Goal: Navigation & Orientation: Find specific page/section

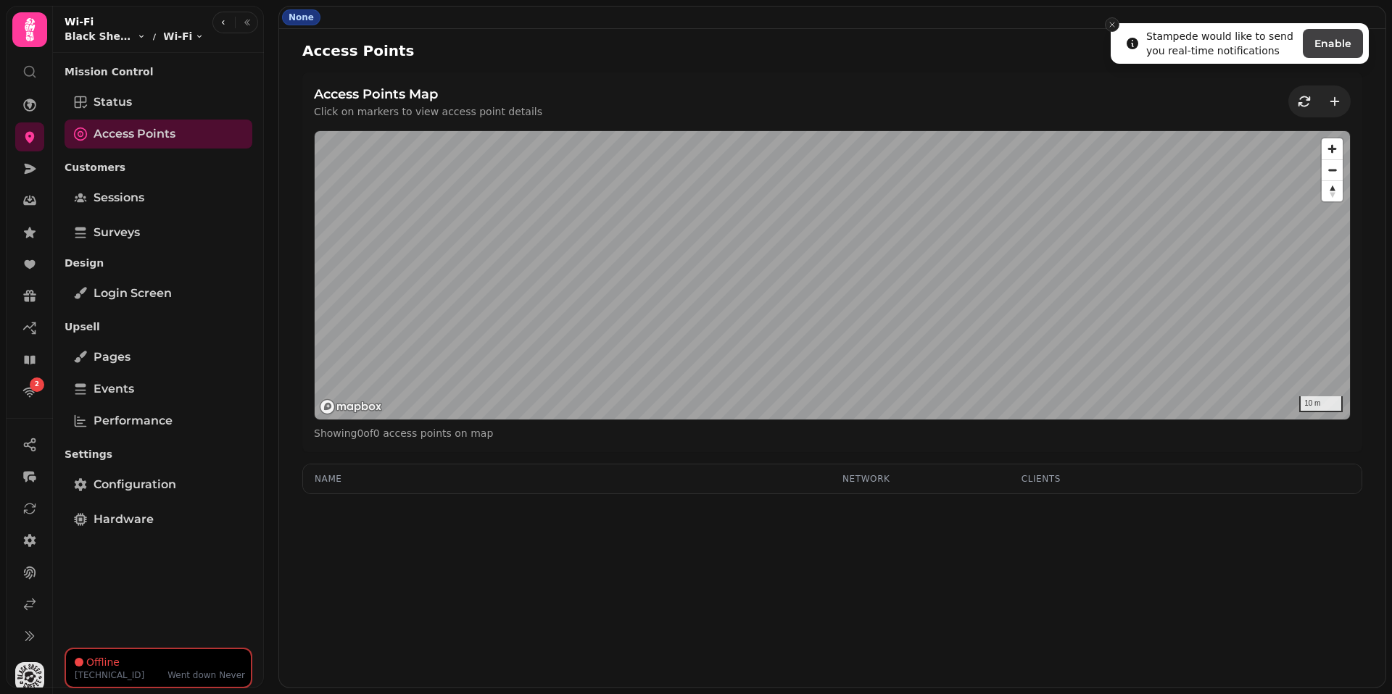
click at [1112, 24] on line "Close toast" at bounding box center [1112, 24] width 4 height 4
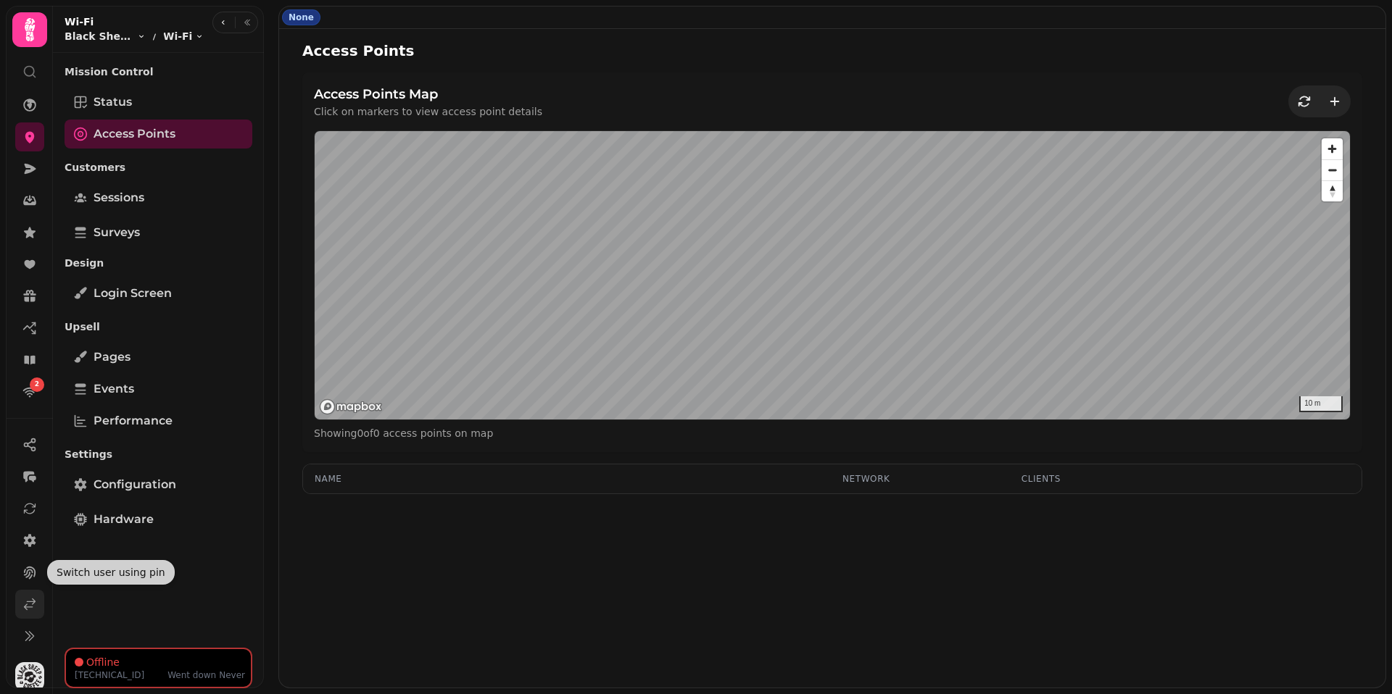
scroll to position [1, 0]
click at [27, 615] on link at bounding box center [29, 603] width 29 height 29
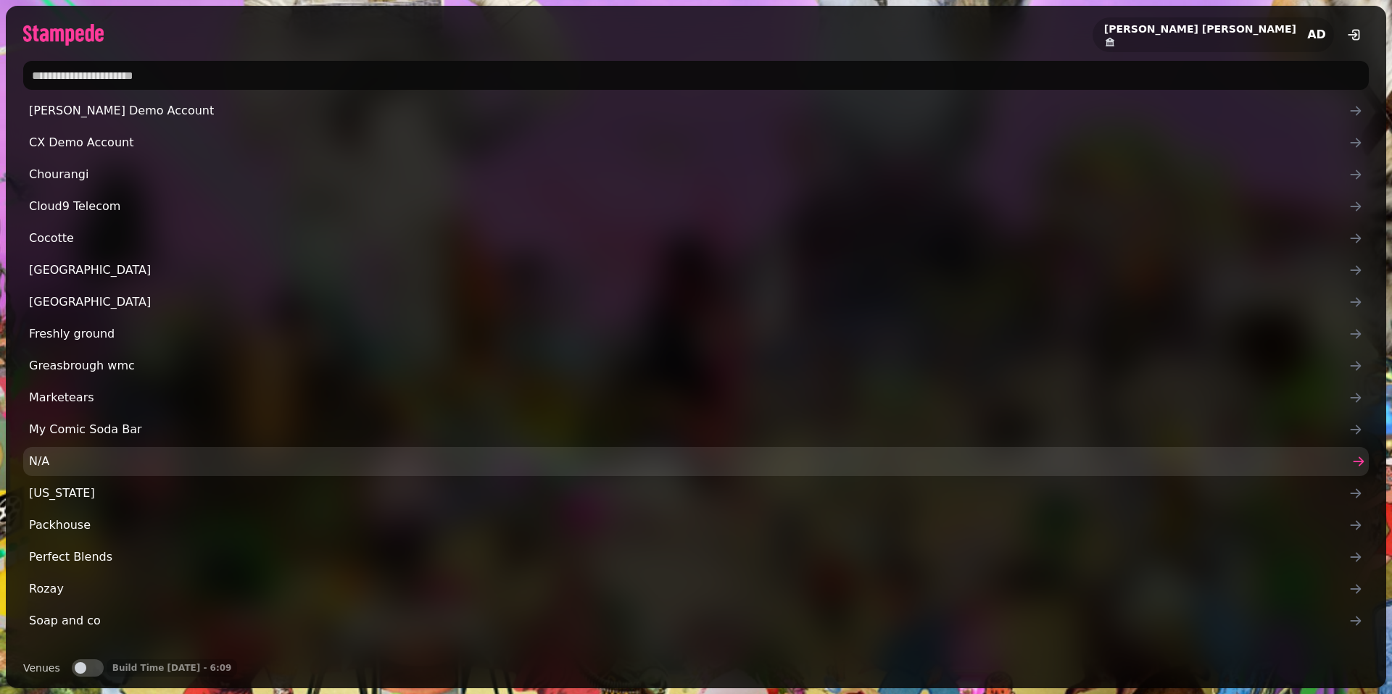
scroll to position [22, 0]
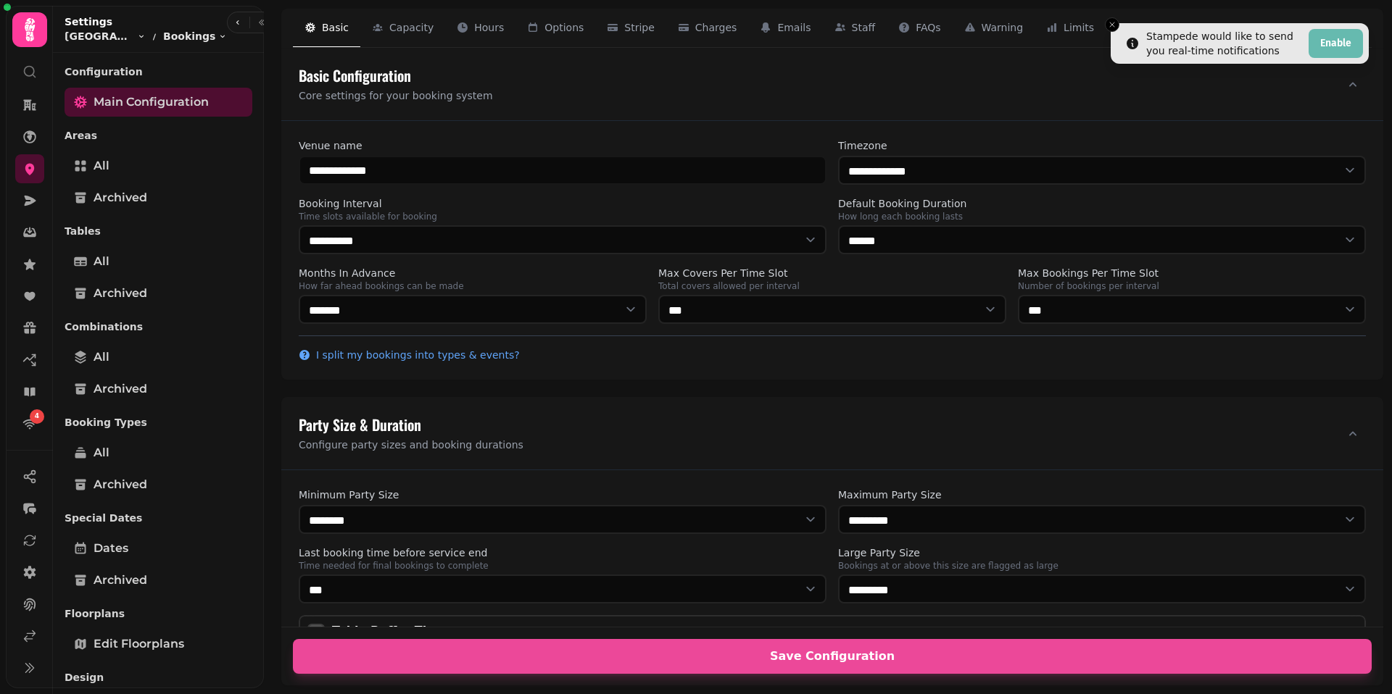
select select "**********"
select select "****"
select select "*"
select select "***"
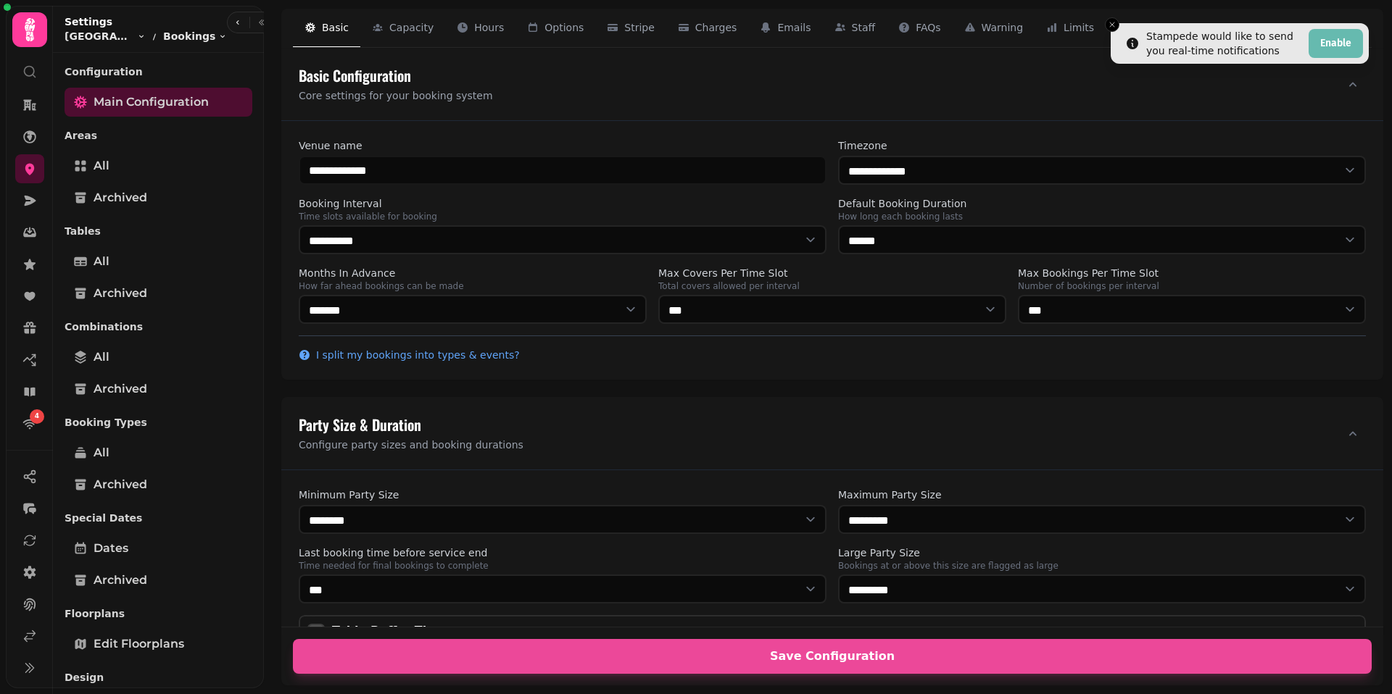
select select "**"
select select "****"
select select "**********"
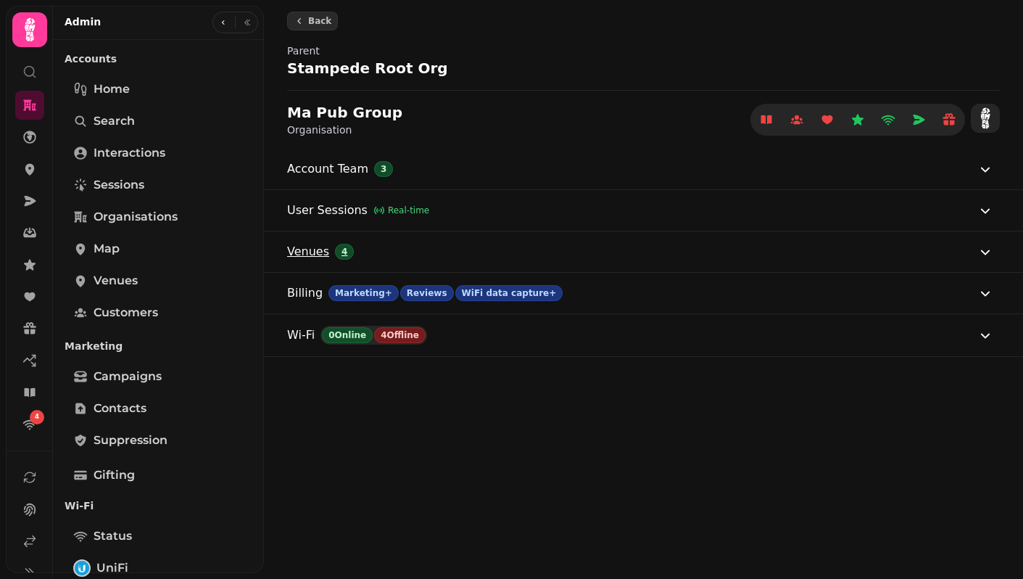
click at [402, 249] on button "Venues 4" at bounding box center [640, 251] width 707 height 41
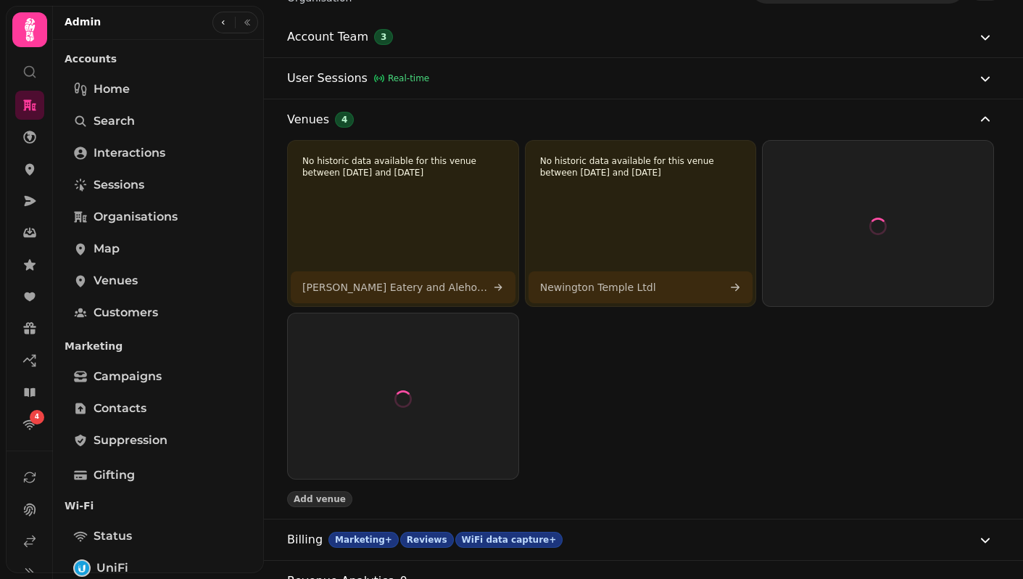
scroll to position [52, 0]
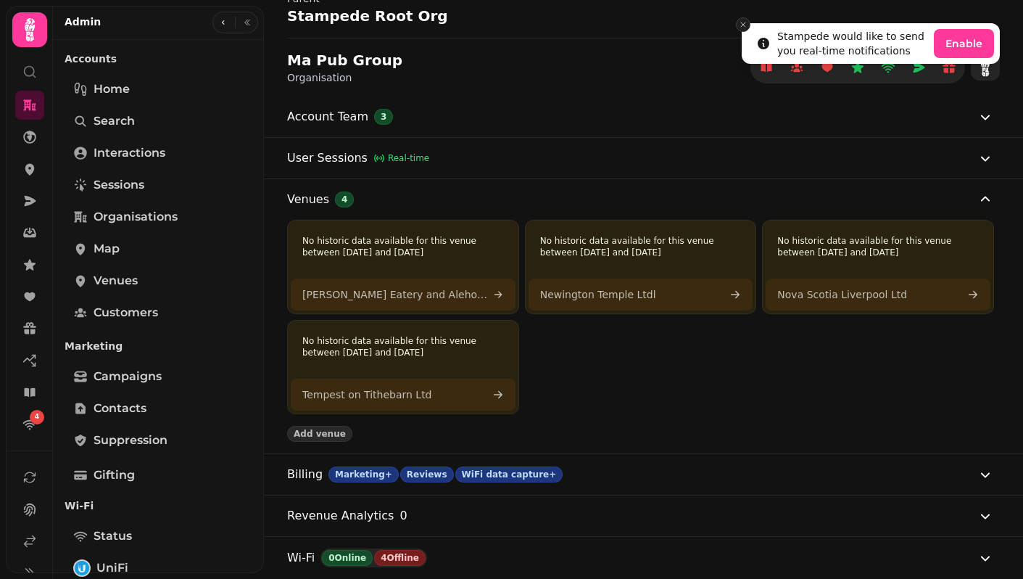
click at [743, 24] on icon "Close toast" at bounding box center [743, 24] width 9 height 9
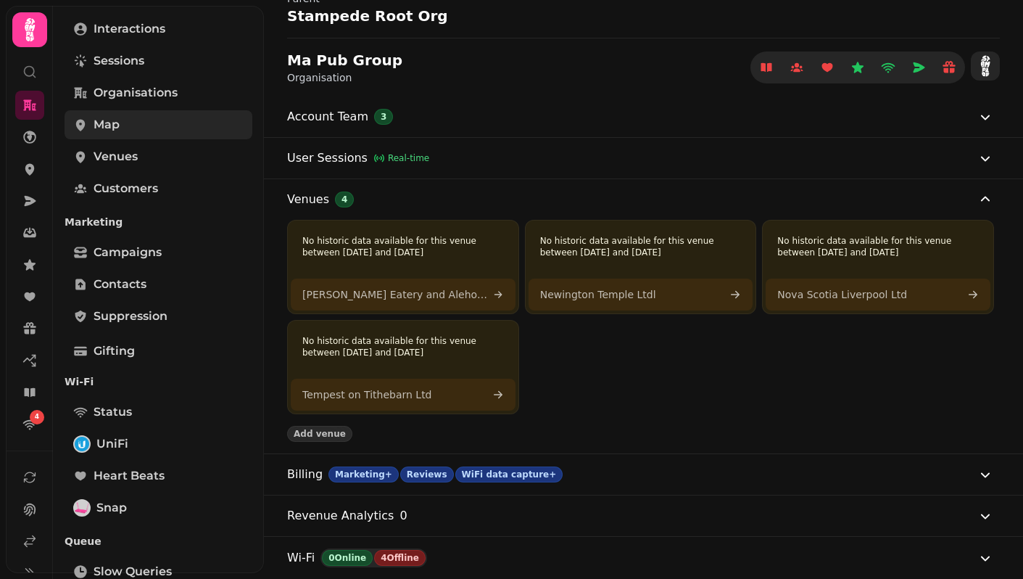
scroll to position [126, 0]
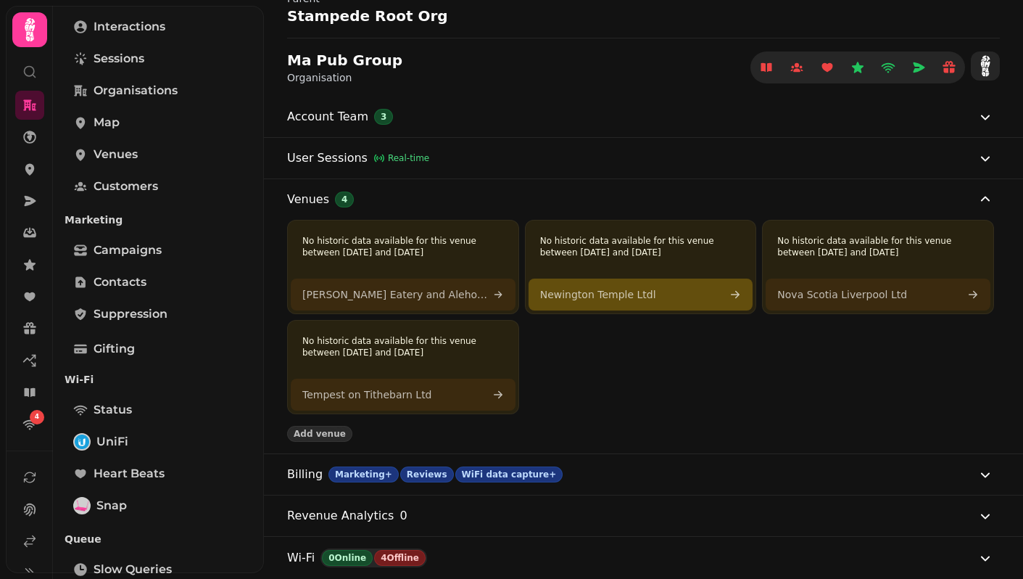
click at [586, 303] on link "Newington Temple Ltdl" at bounding box center [640, 294] width 225 height 32
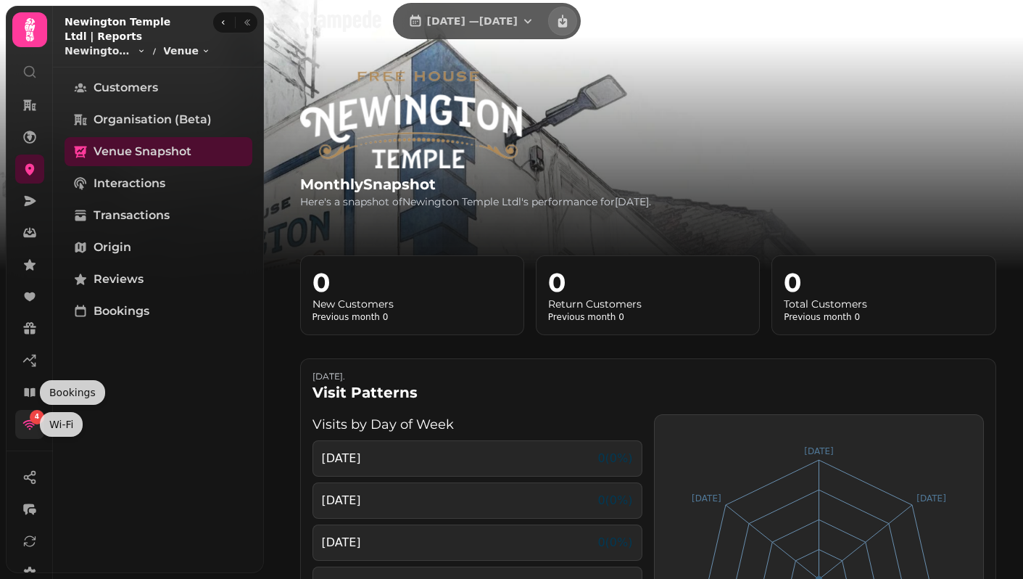
click at [25, 418] on icon at bounding box center [29, 424] width 14 height 14
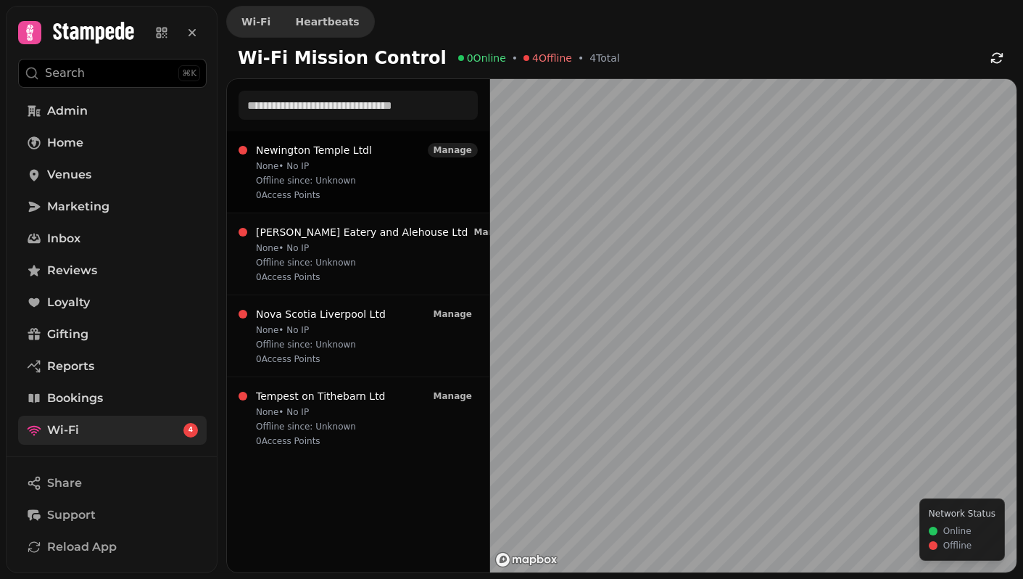
click at [456, 154] on span "Manage" at bounding box center [453, 150] width 38 height 9
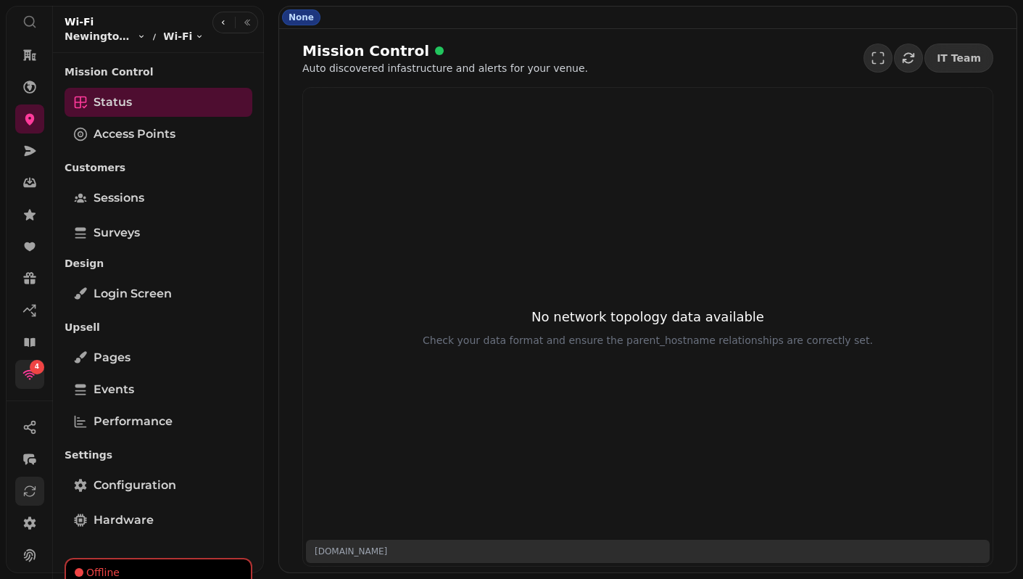
scroll to position [57, 0]
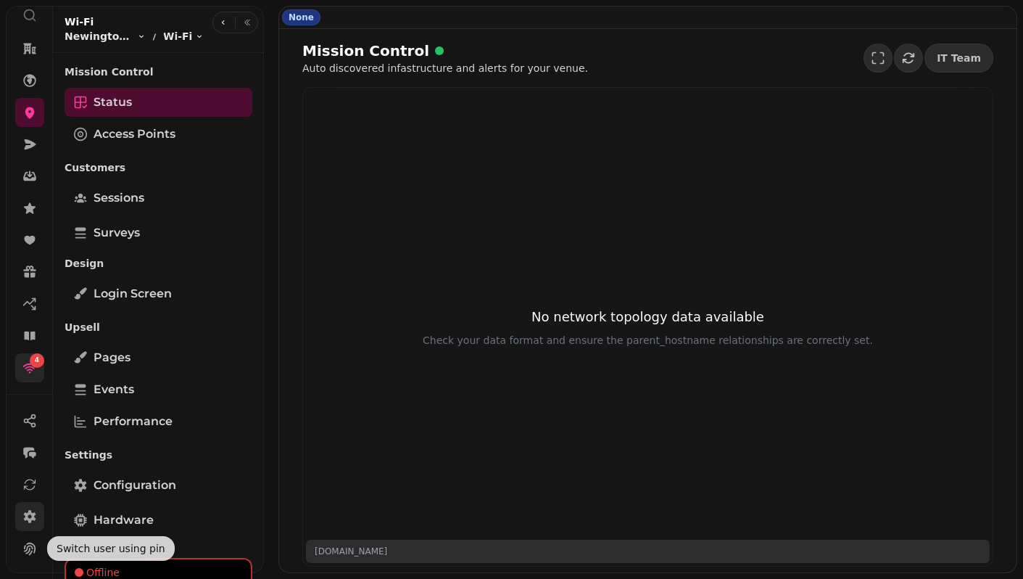
click at [23, 522] on icon at bounding box center [29, 516] width 14 height 14
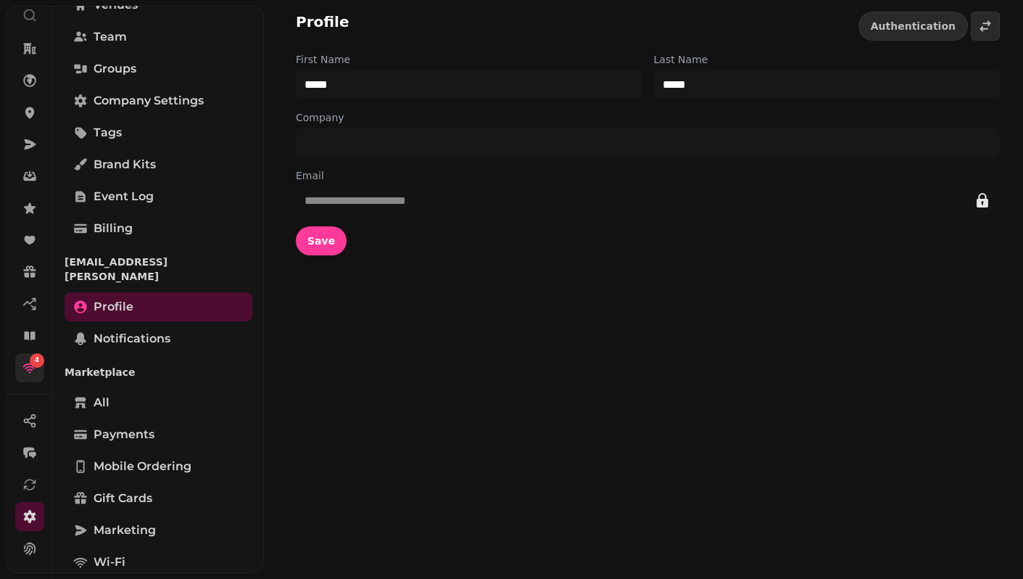
scroll to position [91, 0]
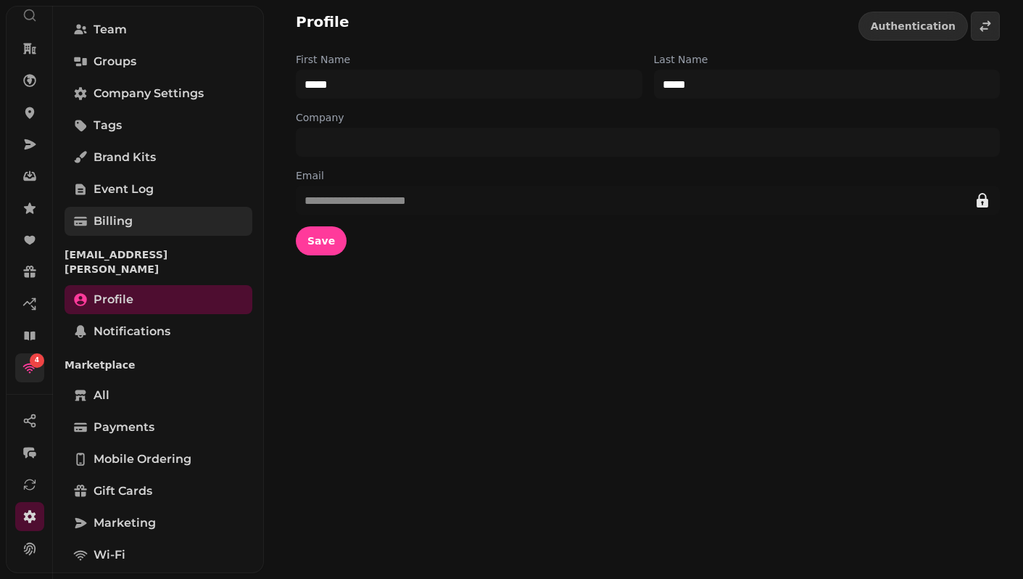
click at [125, 228] on span "Billing" at bounding box center [113, 220] width 39 height 17
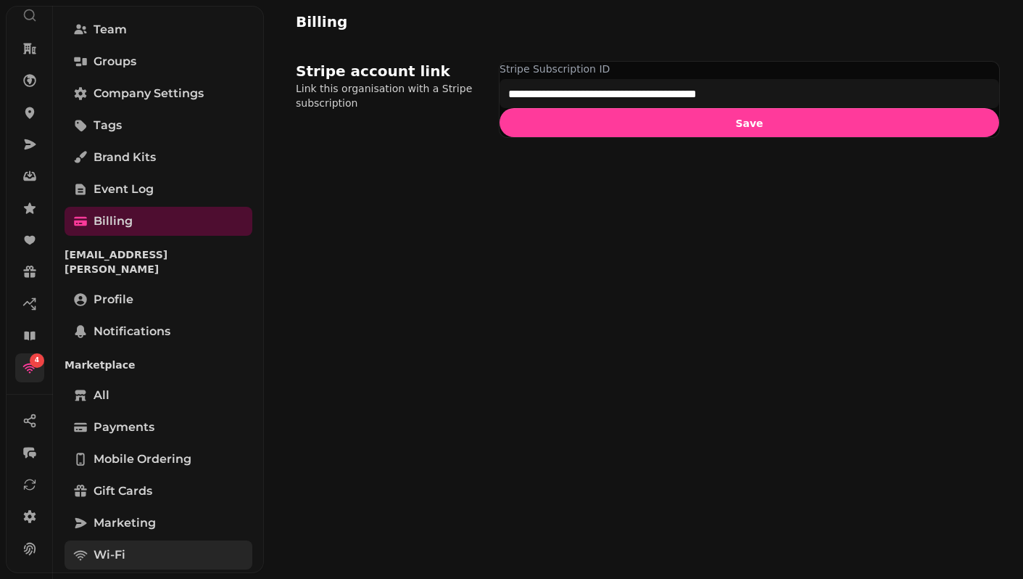
click at [130, 540] on link "Wi-Fi" at bounding box center [159, 554] width 188 height 29
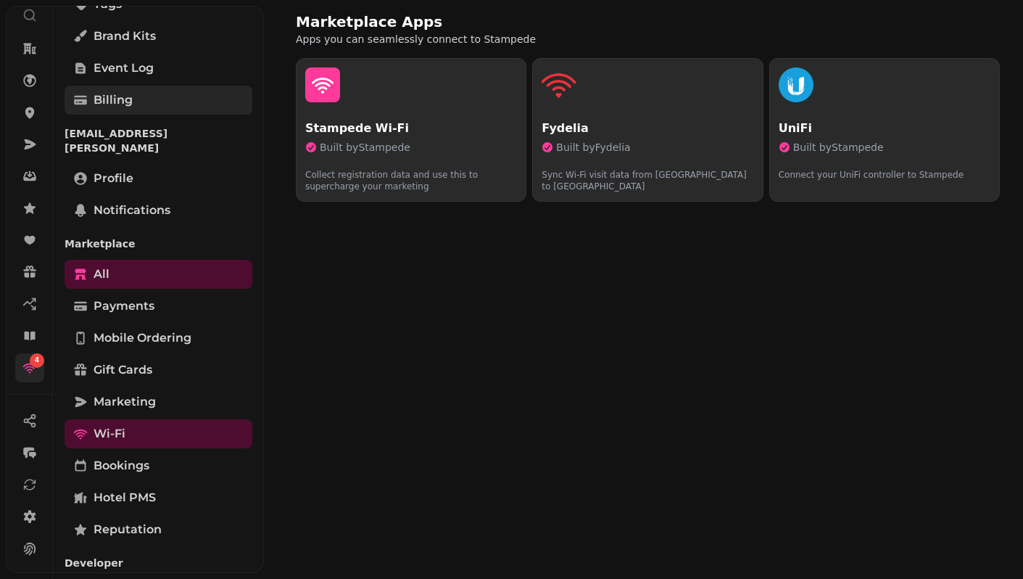
scroll to position [191, 0]
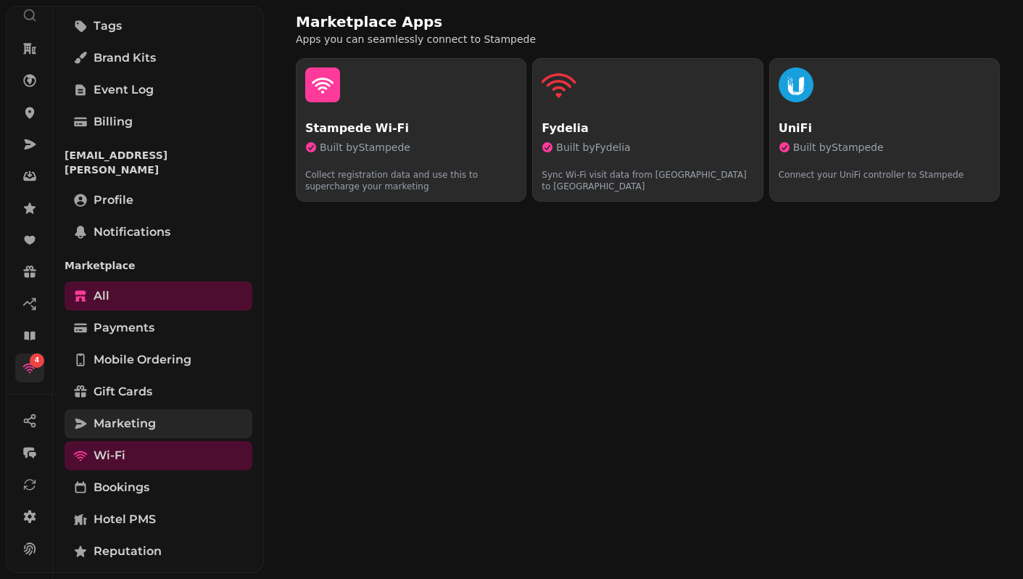
click at [103, 415] on span "Marketing" at bounding box center [125, 423] width 62 height 17
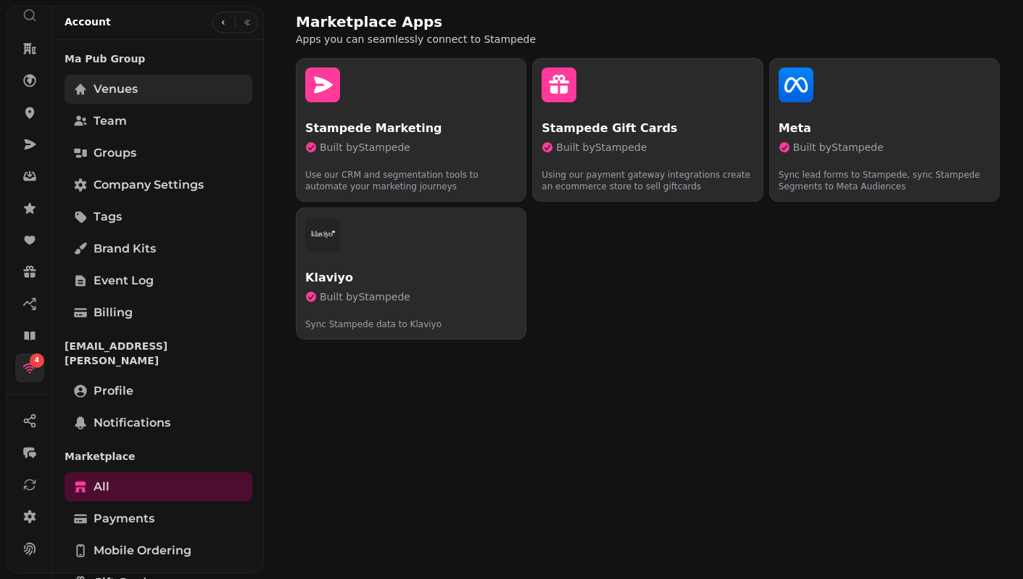
click at [112, 95] on span "Venues" at bounding box center [116, 88] width 44 height 17
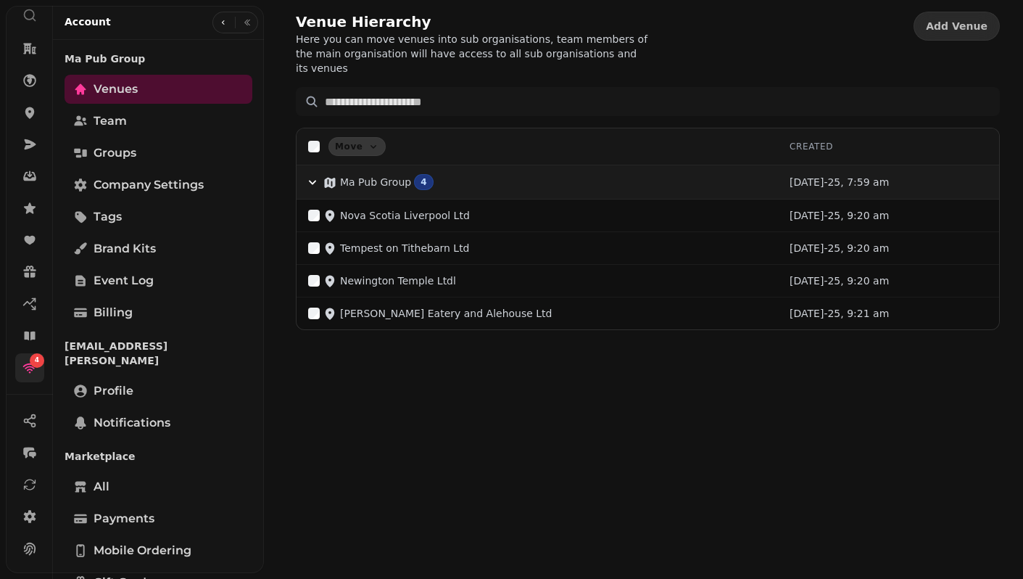
click at [368, 175] on p "Ma Pub Group" at bounding box center [375, 182] width 71 height 14
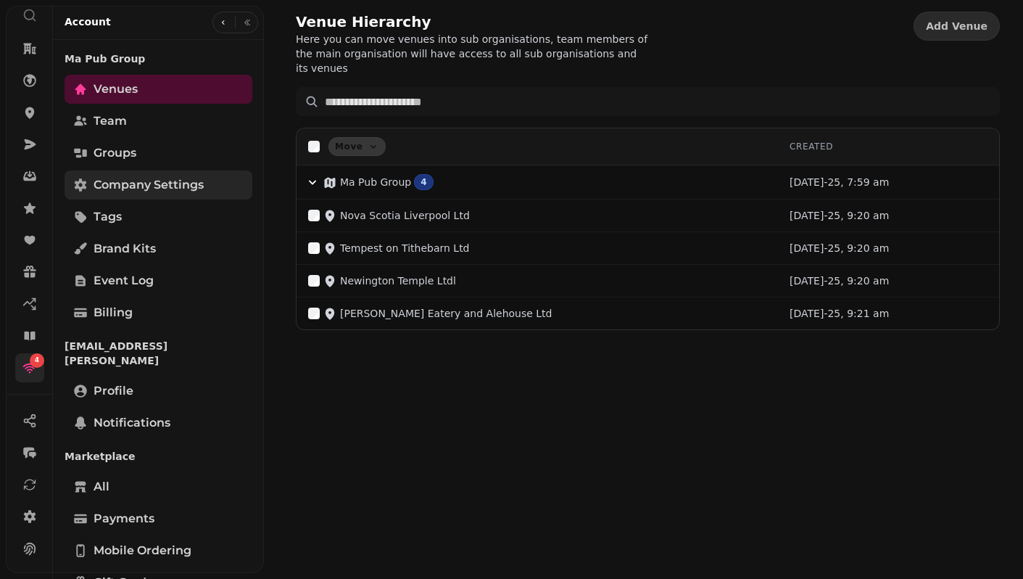
click at [132, 183] on span "Company settings" at bounding box center [149, 184] width 110 height 17
select select "**********"
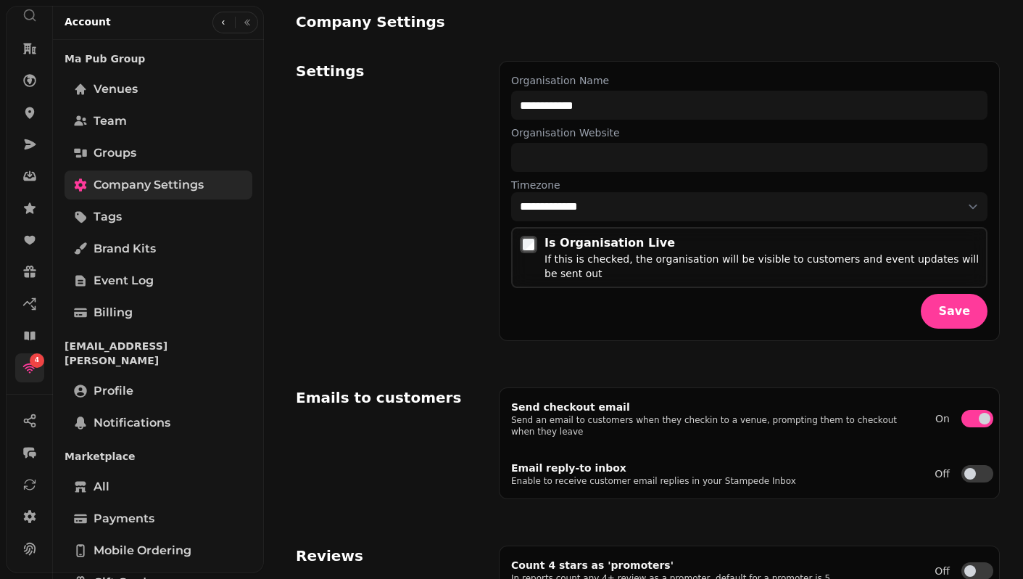
select select "**********"
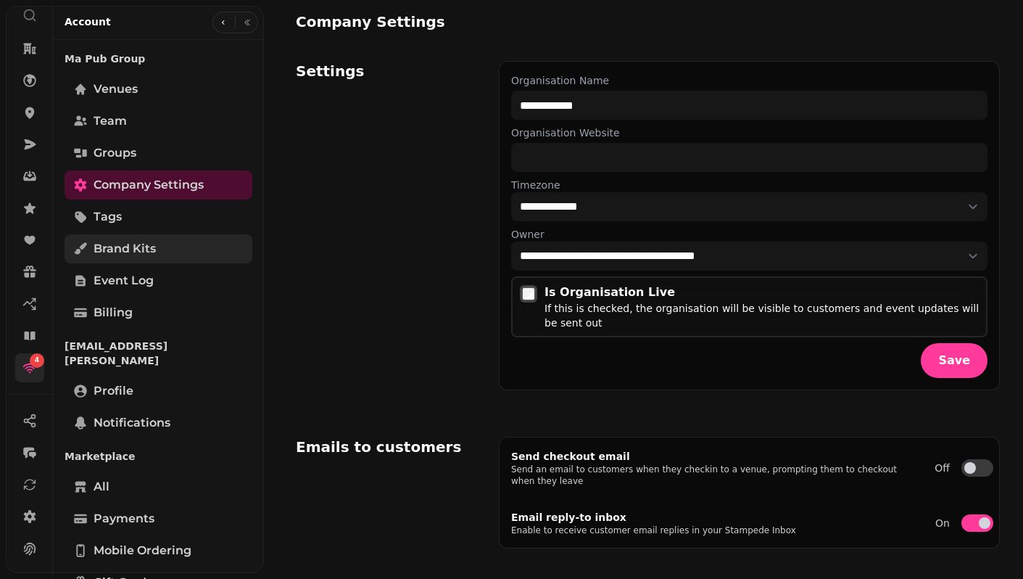
click at [139, 246] on span "Brand Kits" at bounding box center [125, 248] width 62 height 17
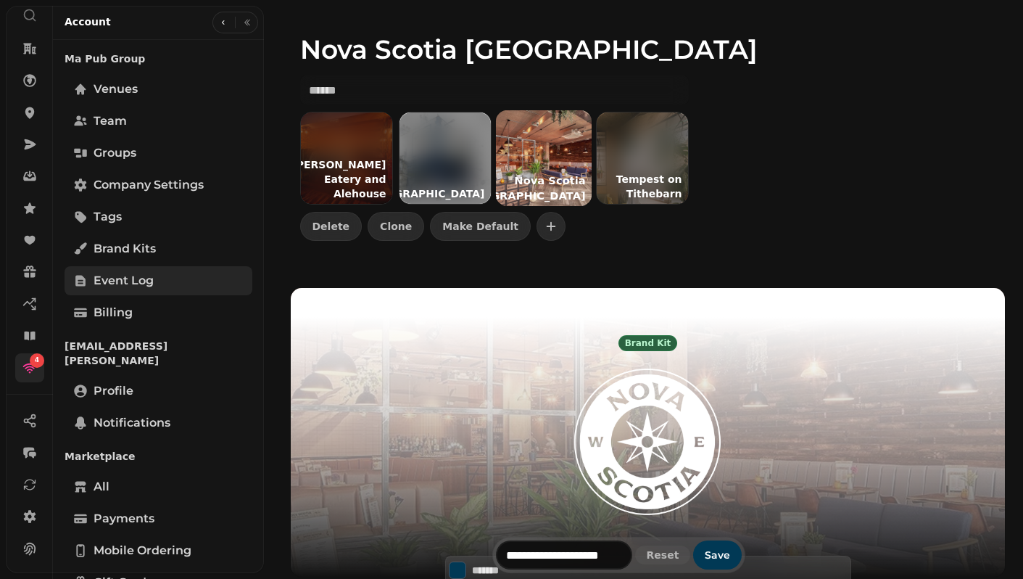
click at [127, 283] on span "Event log" at bounding box center [124, 280] width 60 height 17
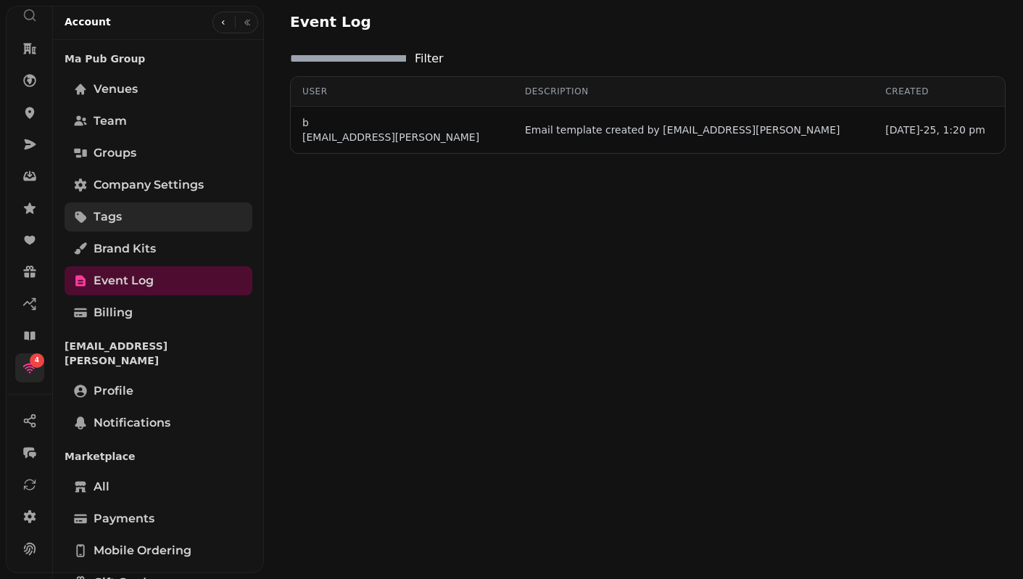
click at [123, 218] on link "Tags" at bounding box center [159, 216] width 188 height 29
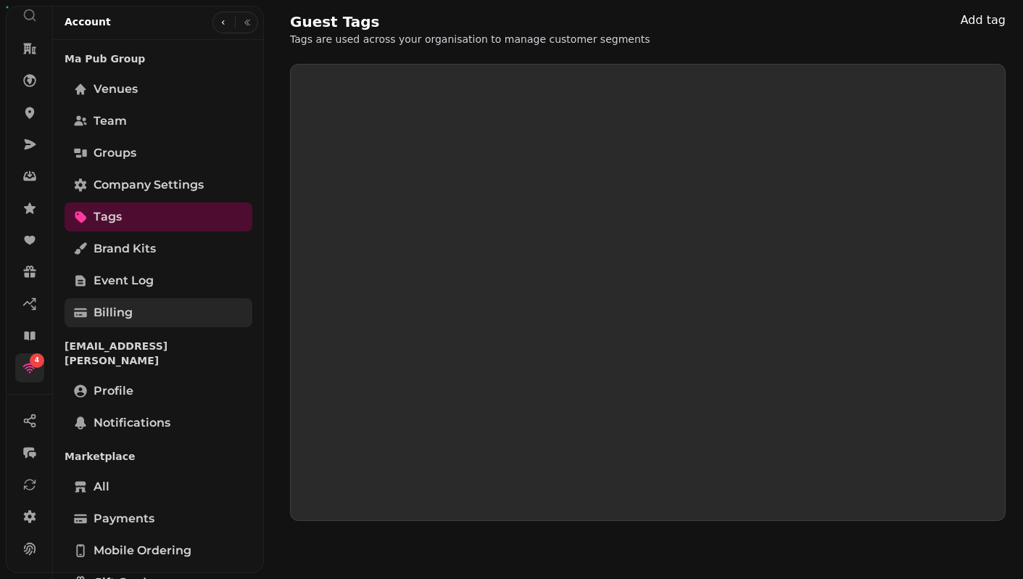
click at [121, 304] on span "Billing" at bounding box center [113, 312] width 39 height 17
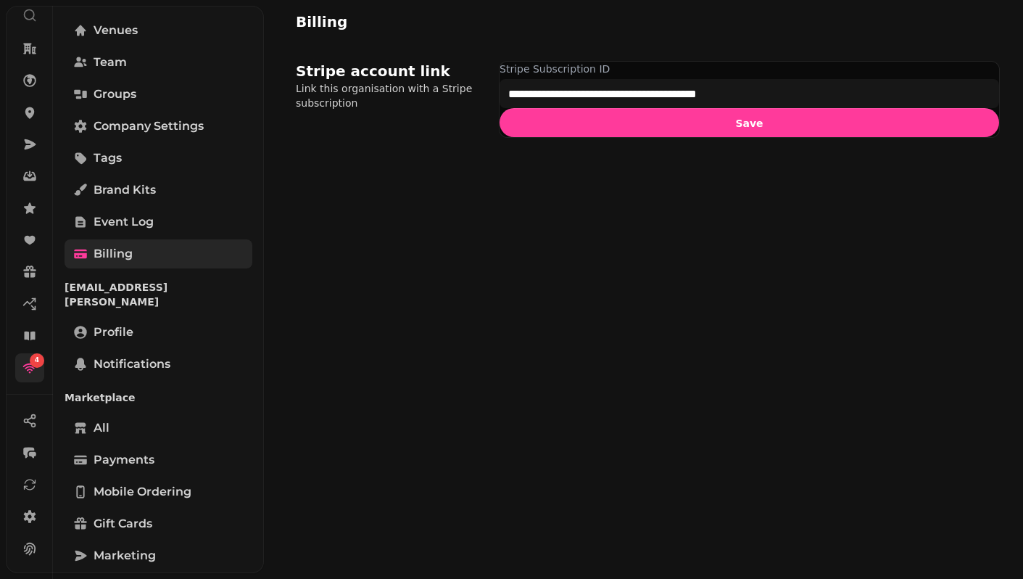
scroll to position [59, 0]
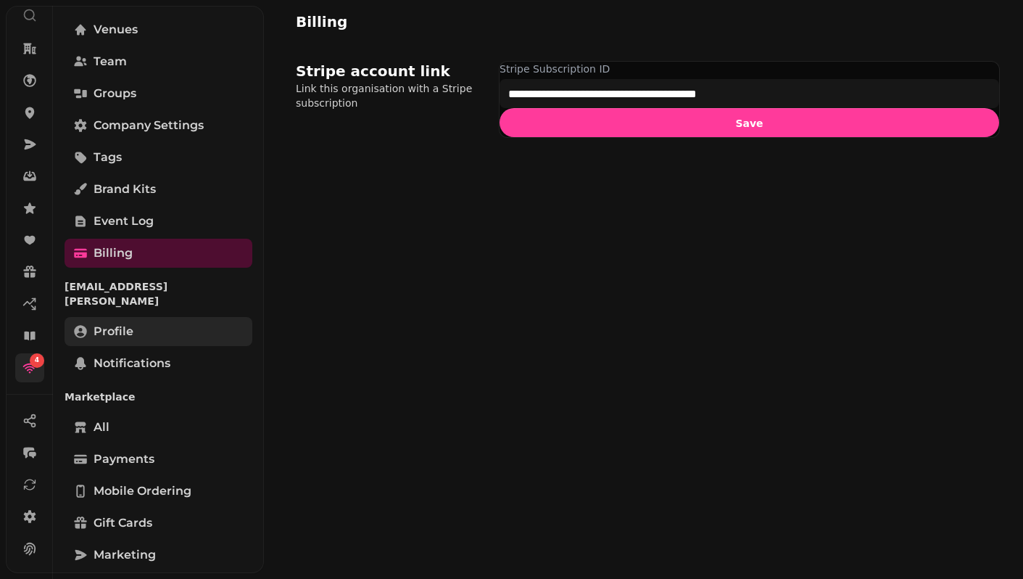
click at [137, 317] on link "Profile" at bounding box center [159, 331] width 188 height 29
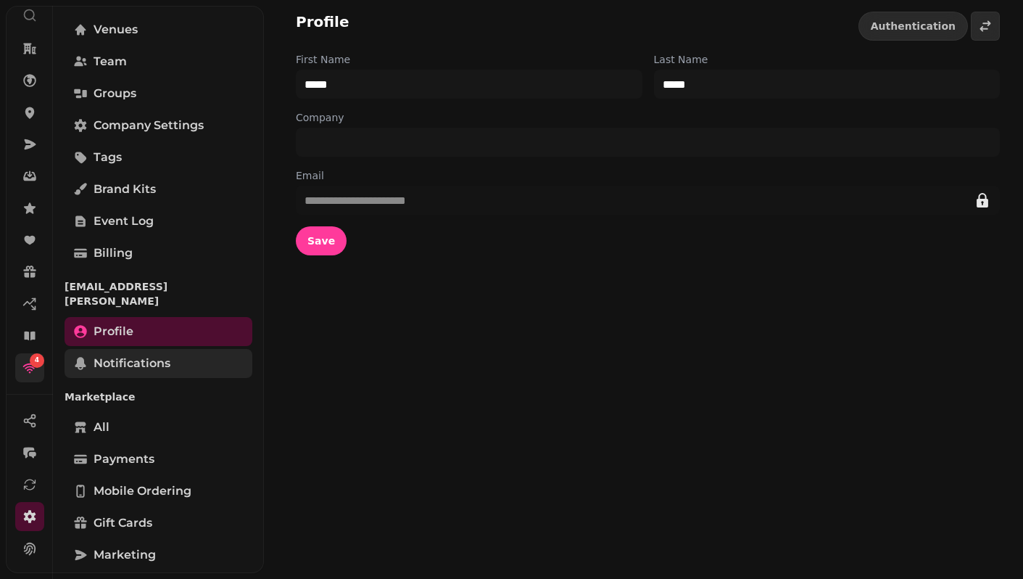
click at [133, 354] on span "Notifications" at bounding box center [132, 362] width 77 height 17
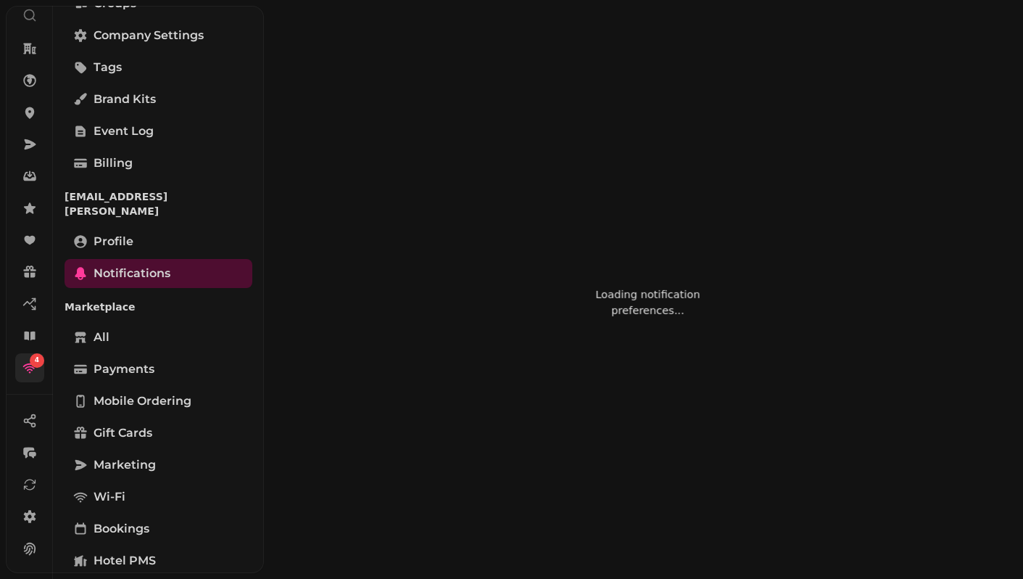
scroll to position [154, 0]
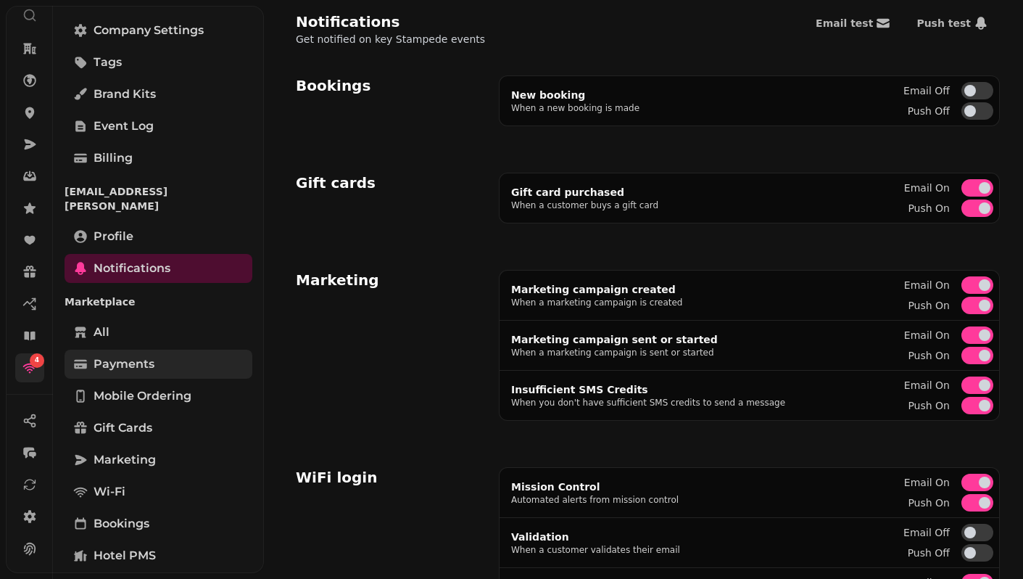
click at [122, 359] on link "Payments" at bounding box center [159, 363] width 188 height 29
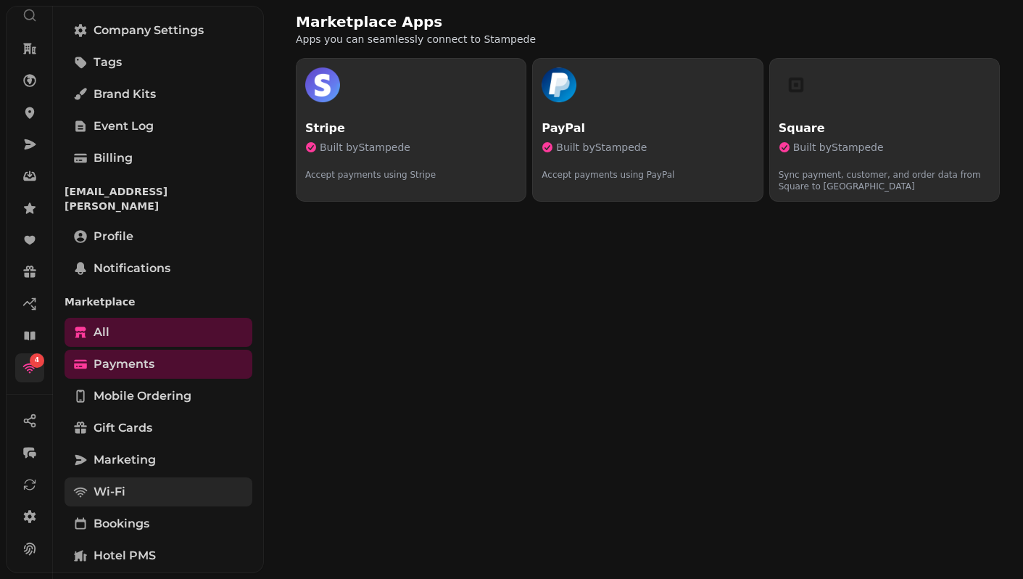
click at [115, 483] on span "Wi-Fi" at bounding box center [110, 491] width 32 height 17
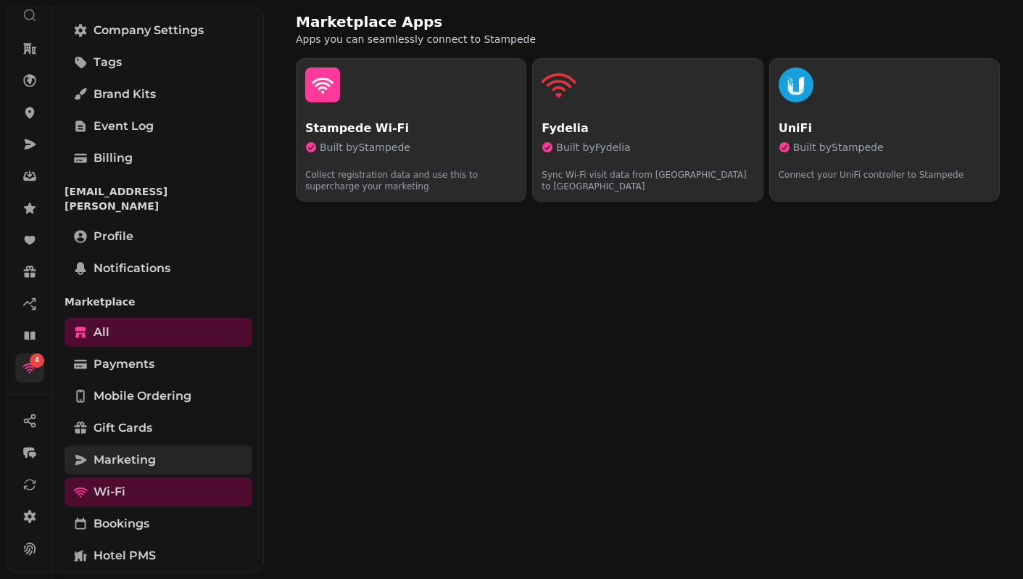
click at [132, 452] on span "Marketing" at bounding box center [125, 459] width 62 height 17
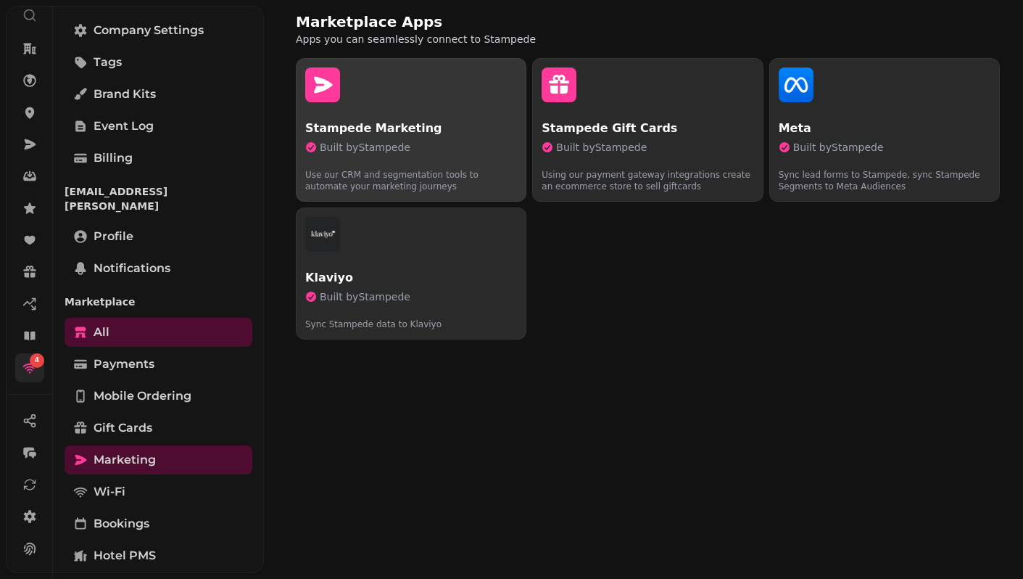
click at [448, 156] on div "Stampede Marketing Built by Stampede Use our CRM and segmentation tools to auto…" at bounding box center [411, 156] width 212 height 72
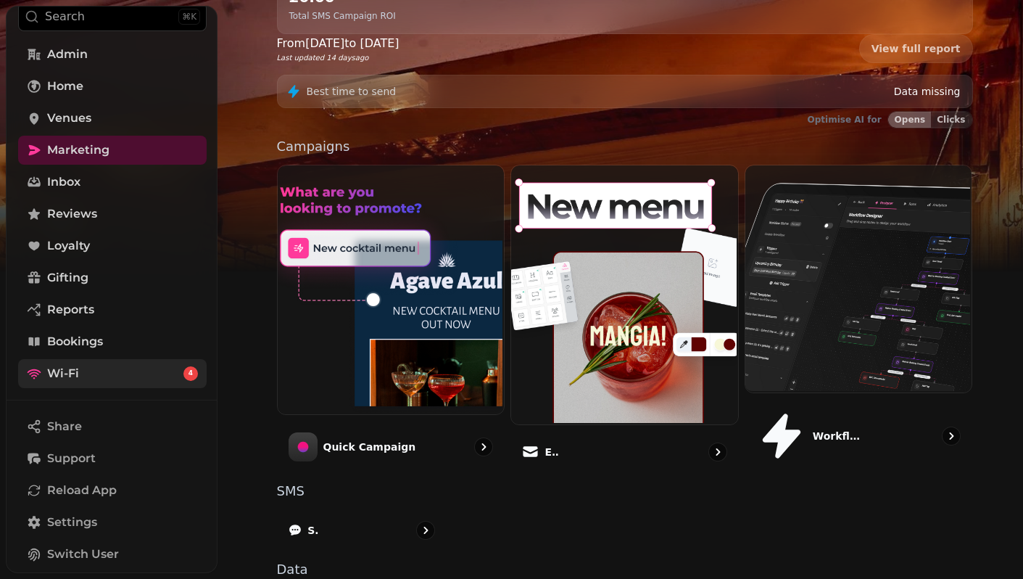
scroll to position [326, 0]
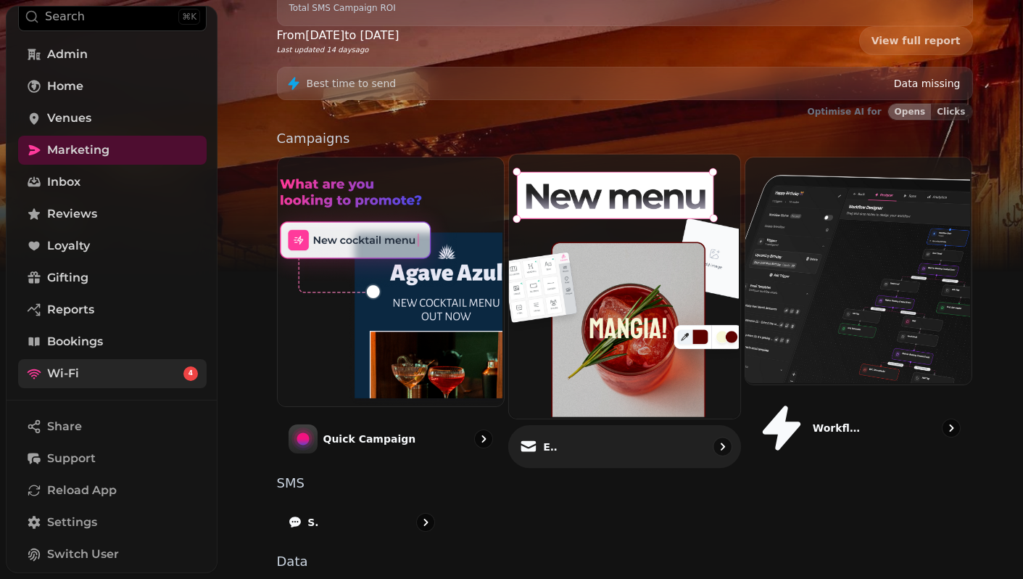
click at [614, 425] on div "Email" at bounding box center [624, 446] width 233 height 43
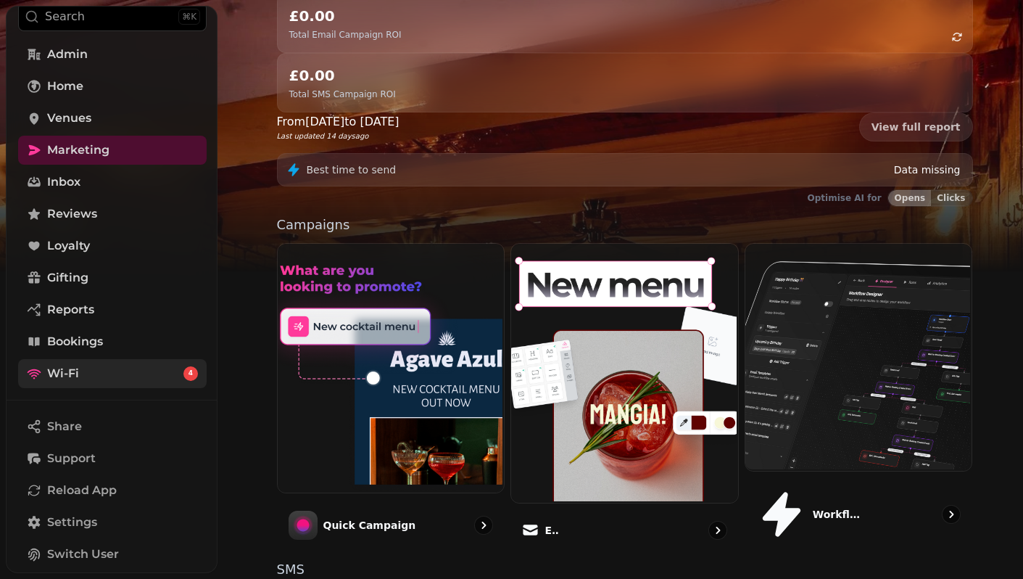
scroll to position [326, 0]
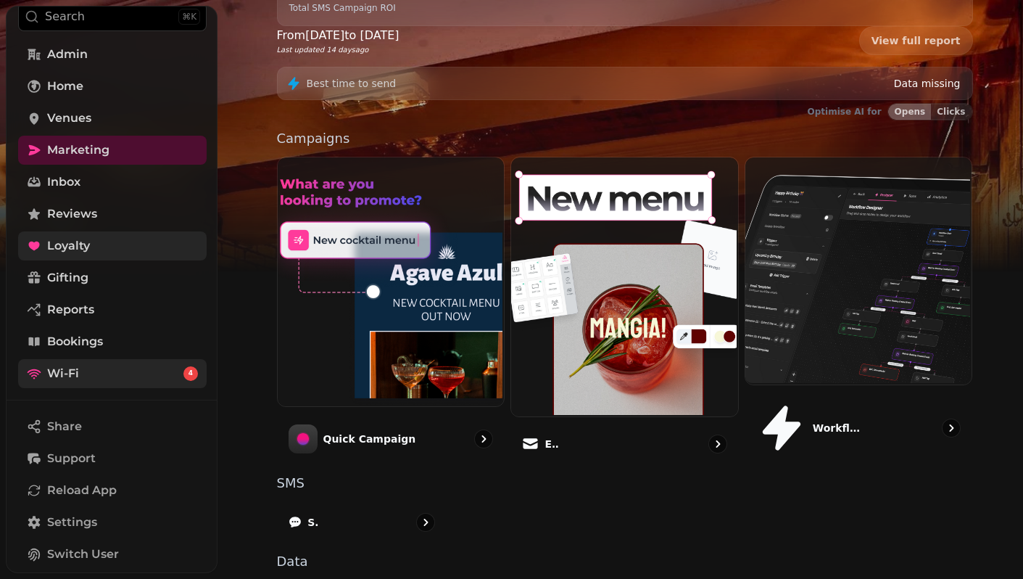
click at [66, 244] on span "Loyalty" at bounding box center [68, 245] width 43 height 17
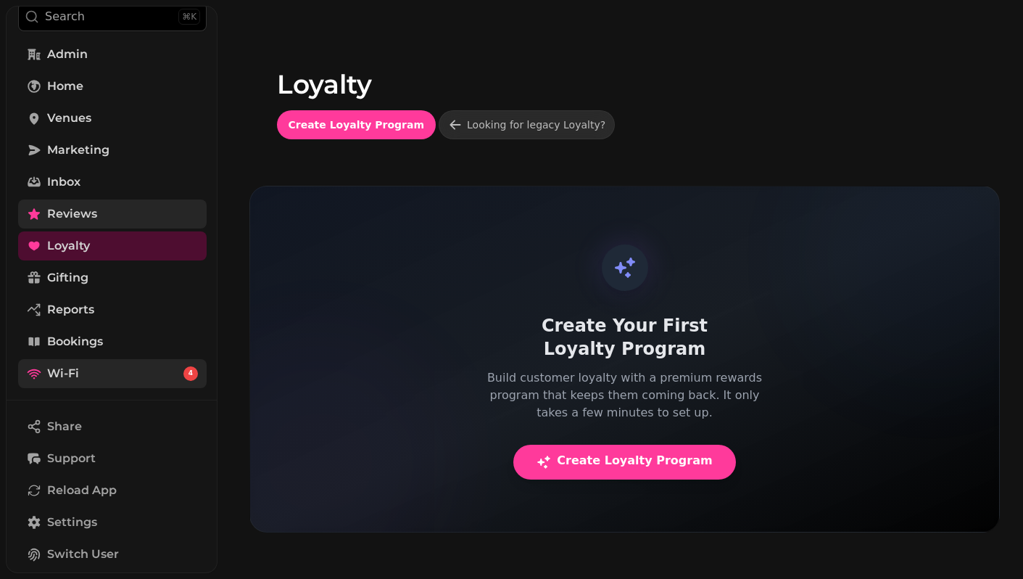
click at [88, 220] on span "Reviews" at bounding box center [72, 213] width 50 height 17
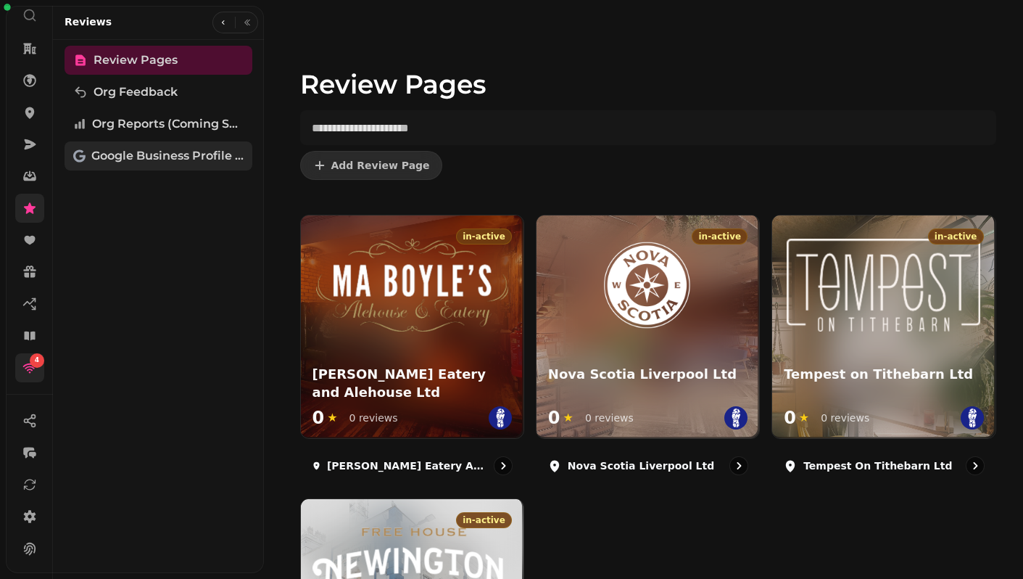
click at [168, 159] on span "Google Business Profile (Beta)" at bounding box center [167, 155] width 152 height 17
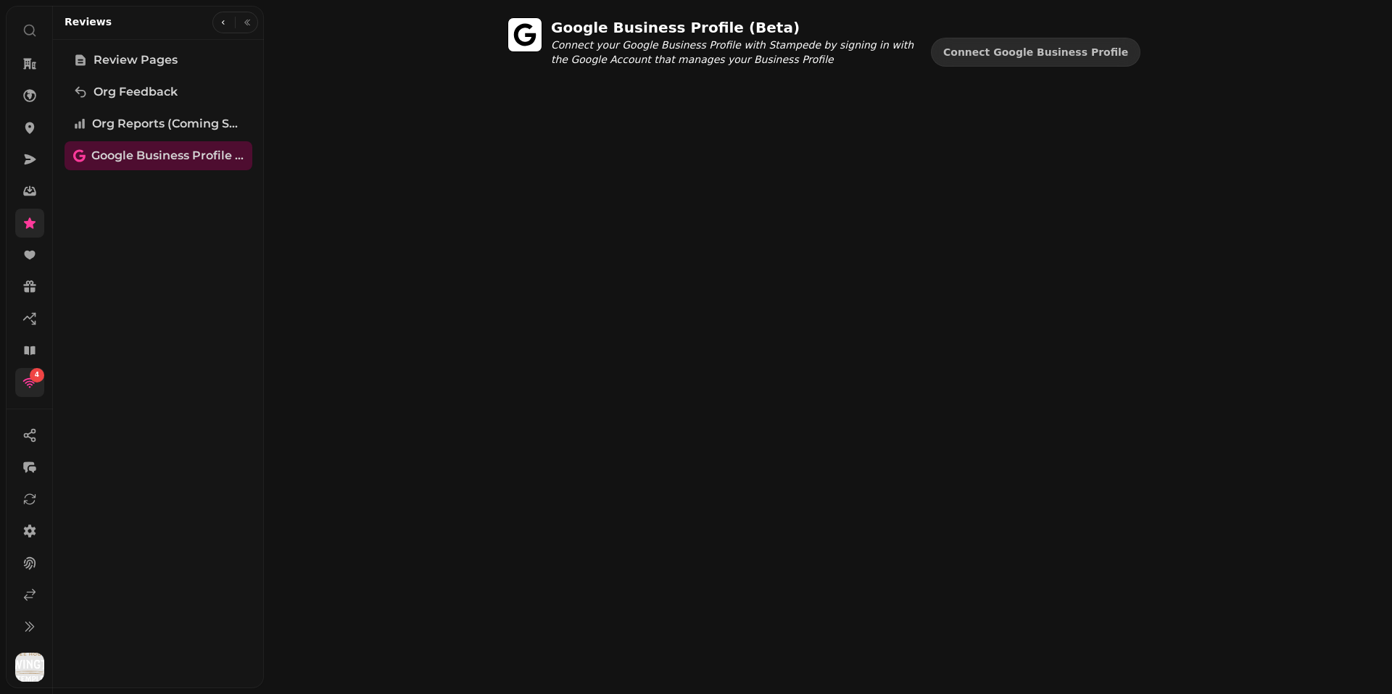
scroll to position [41, 0]
